Goal: Task Accomplishment & Management: Use online tool/utility

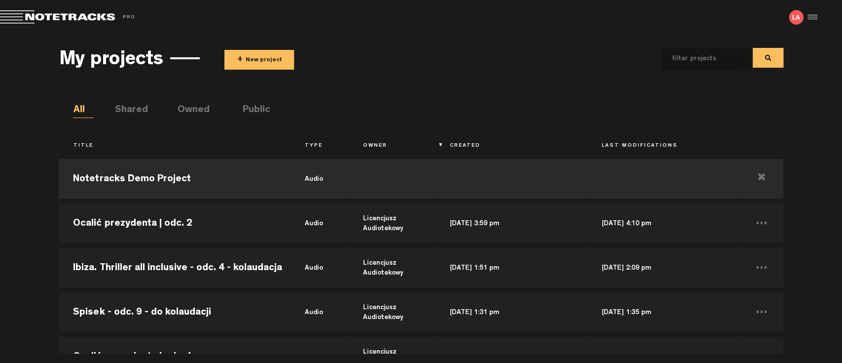
click at [261, 63] on button "+ New project" at bounding box center [260, 60] width 70 height 20
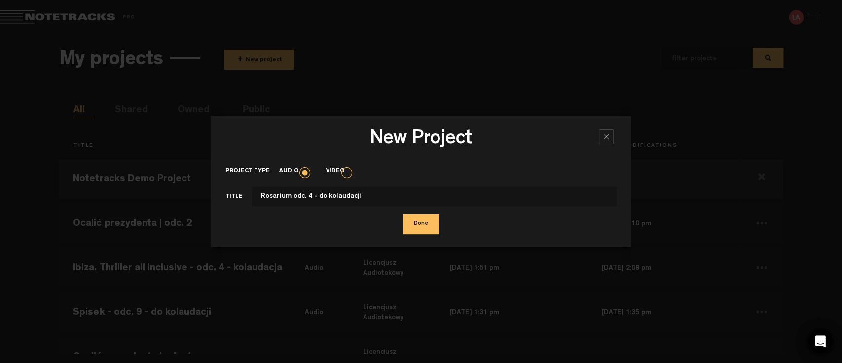
type input "Rosarium odc. 4 - do kolaudacji"
click at [427, 226] on button "Done" at bounding box center [421, 224] width 36 height 20
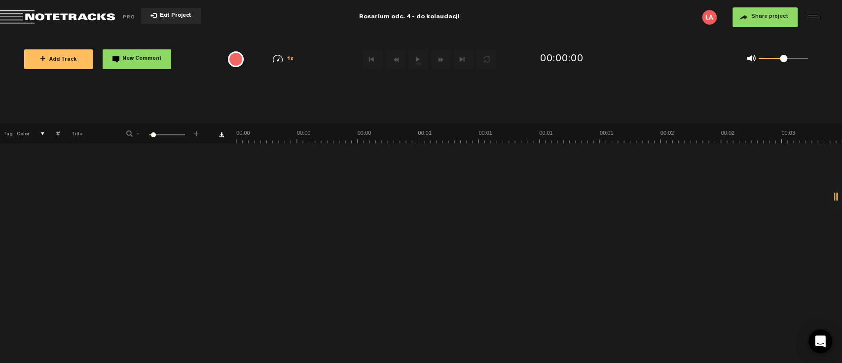
click at [72, 57] on span "+ Add Track" at bounding box center [58, 59] width 37 height 5
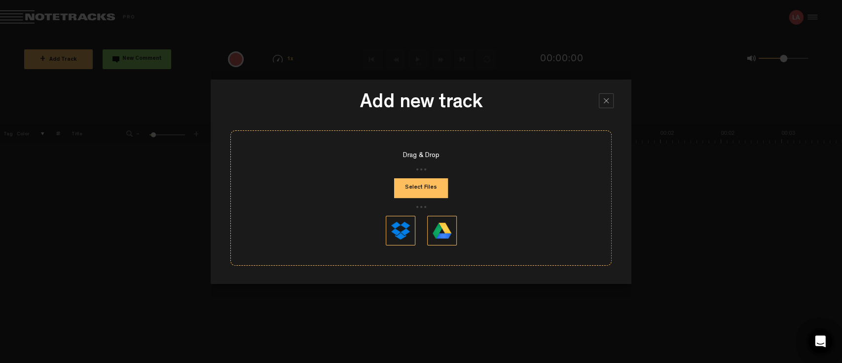
click at [433, 189] on button "Select Files" at bounding box center [421, 188] width 54 height 20
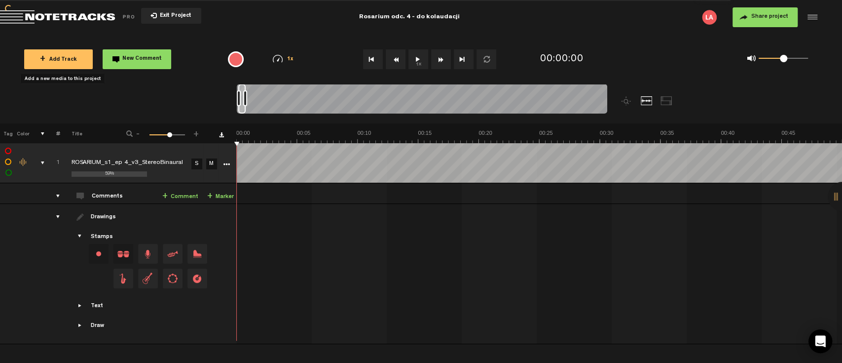
click at [414, 61] on button "1x" at bounding box center [419, 59] width 20 height 20
click at [419, 59] on button "1x" at bounding box center [419, 59] width 20 height 20
click at [815, 18] on div at bounding box center [811, 17] width 15 height 15
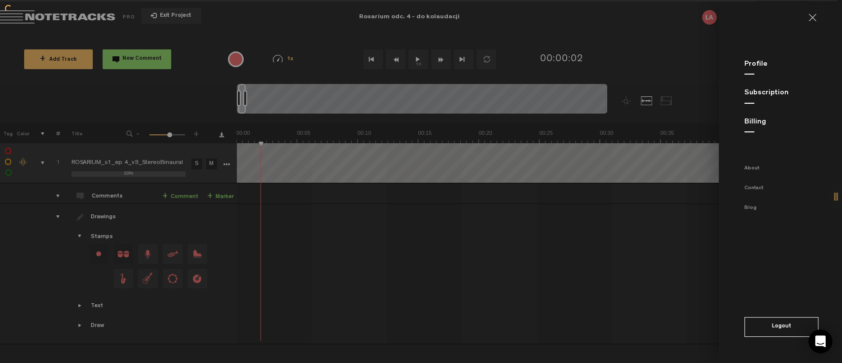
click at [703, 235] on md-backdrop at bounding box center [421, 181] width 842 height 363
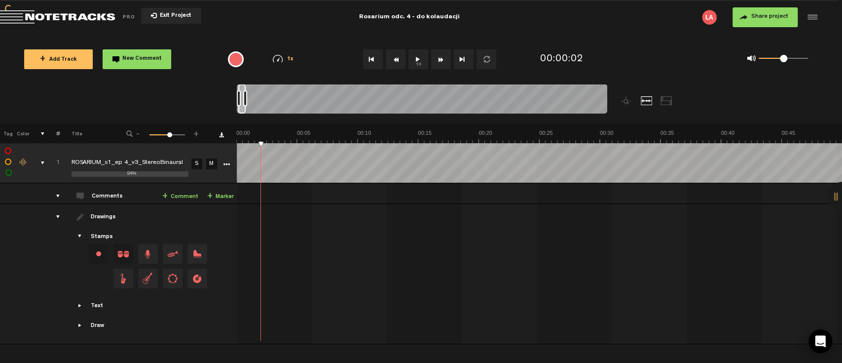
click at [775, 17] on span "Share project" at bounding box center [770, 17] width 37 height 6
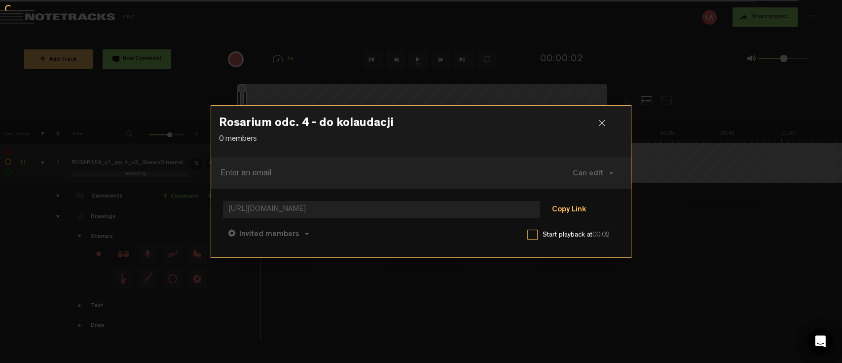
click at [574, 215] on button "Copy Link" at bounding box center [569, 210] width 54 height 20
click at [600, 121] on div at bounding box center [606, 126] width 15 height 15
